Goal: Navigation & Orientation: Go to known website

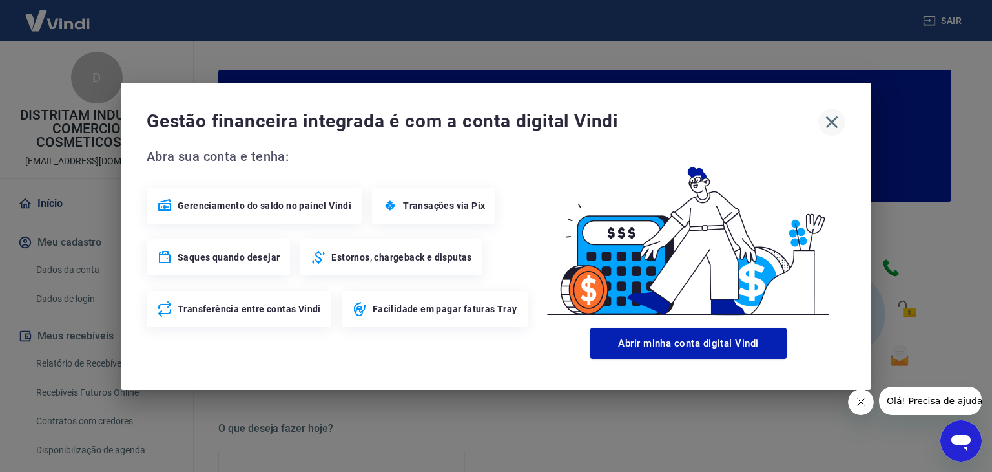
click at [829, 121] on icon "button" at bounding box center [832, 122] width 21 height 21
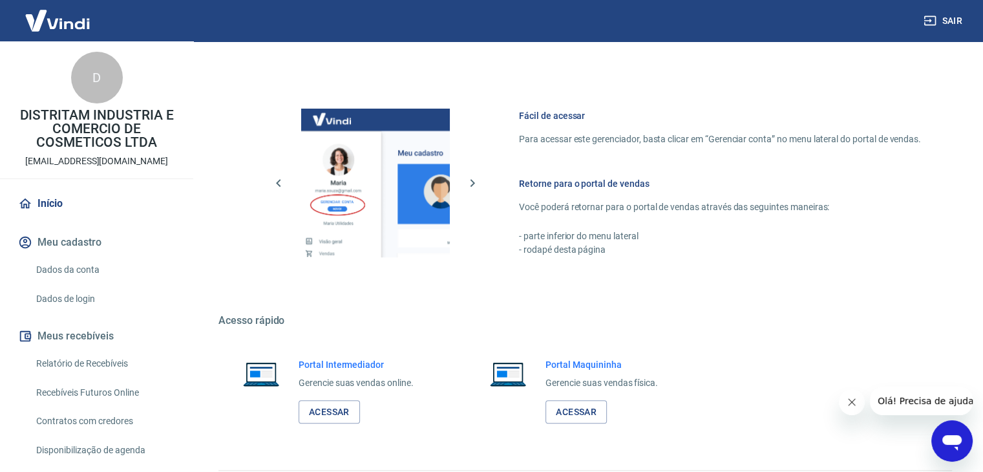
scroll to position [646, 0]
click at [318, 413] on link "Acessar" at bounding box center [328, 411] width 61 height 24
